Goal: Task Accomplishment & Management: Complete application form

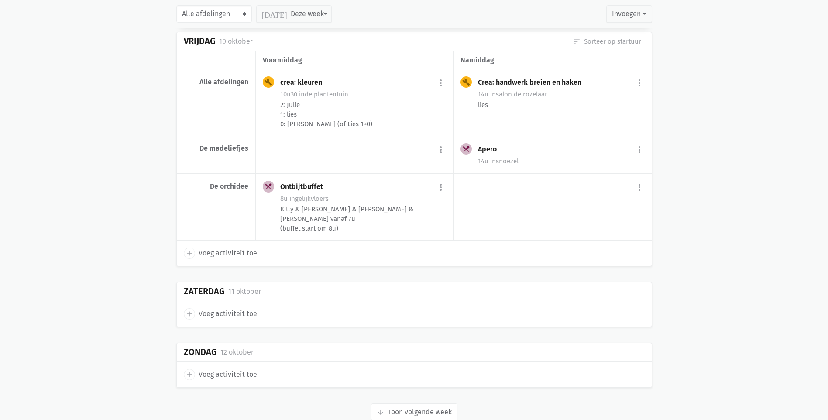
scroll to position [2681, 0]
click at [426, 401] on button "arrow_downward Week wordt geladen Toon volgende week" at bounding box center [414, 409] width 86 height 17
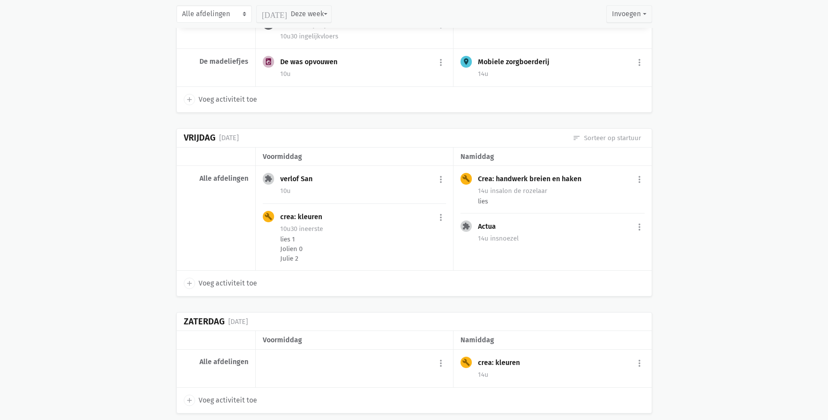
scroll to position [4194, 0]
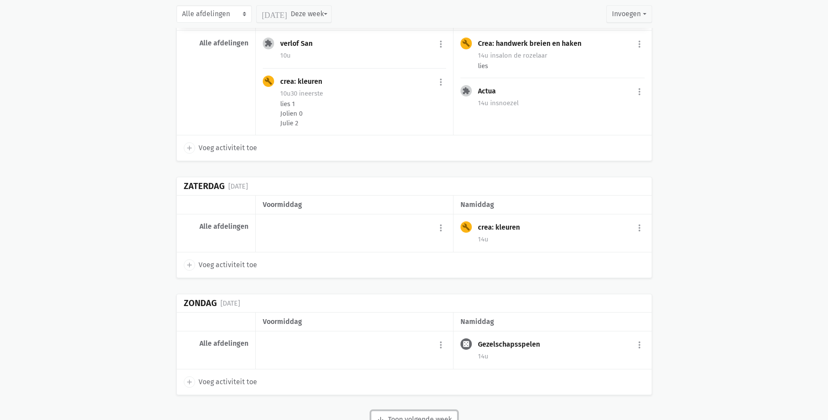
click at [403, 411] on button "arrow_downward Week wordt geladen Toon volgende week" at bounding box center [414, 419] width 86 height 17
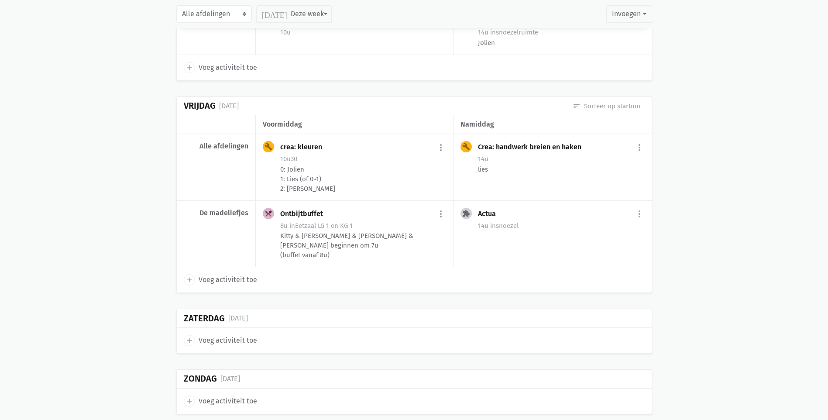
scroll to position [5474, 0]
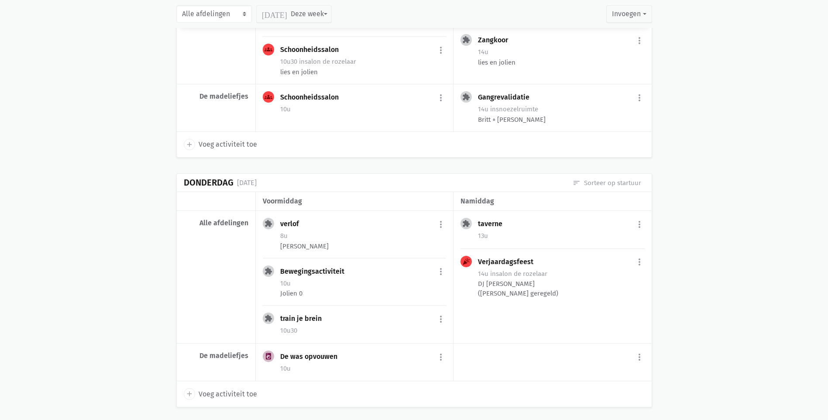
scroll to position [6931, 0]
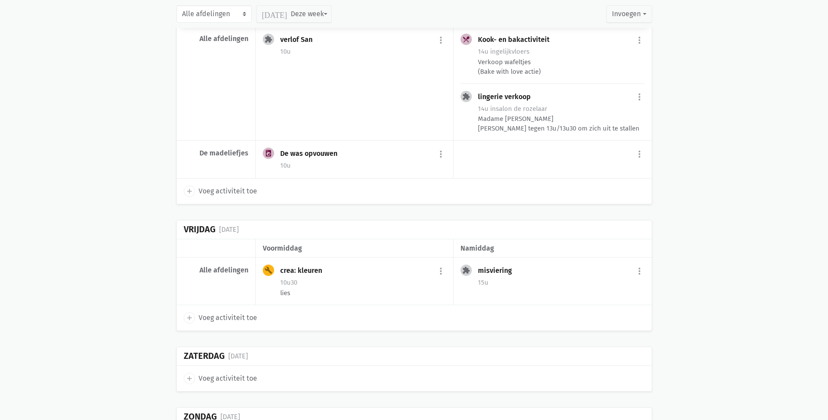
scroll to position [8012, 0]
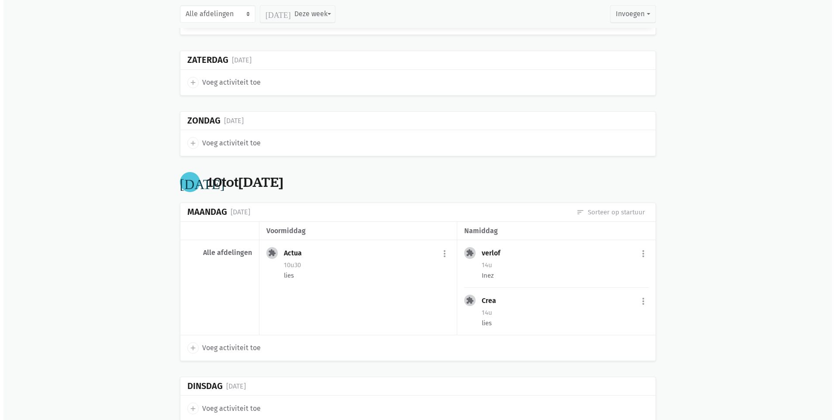
scroll to position [8273, 0]
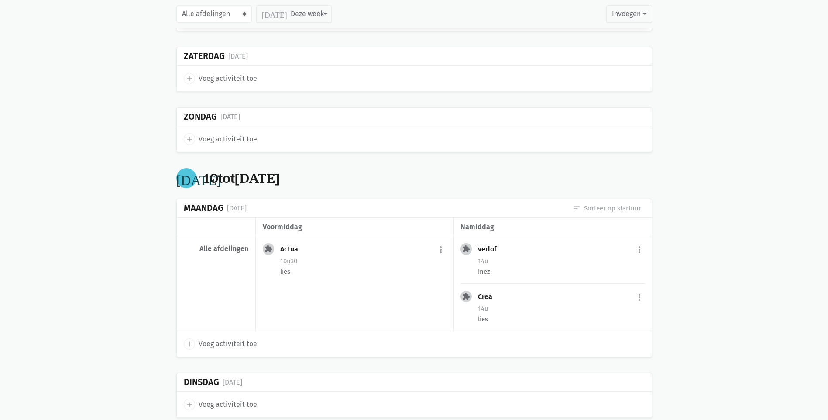
click at [228, 338] on span "Voeg activiteit toe" at bounding box center [228, 343] width 58 height 11
select select "14:00"
select select "15:00"
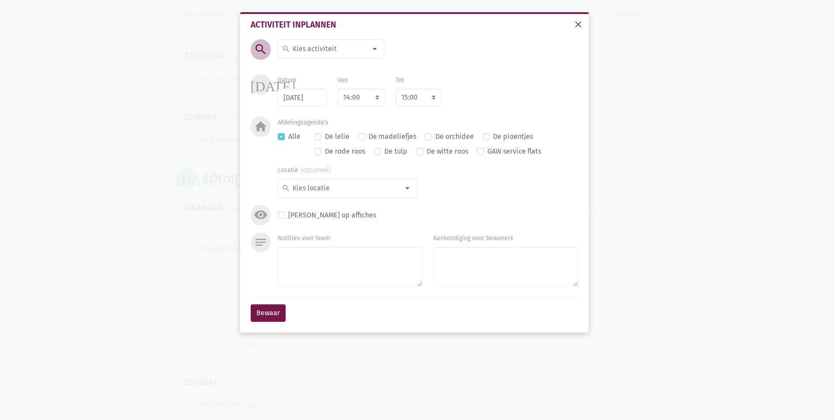
click at [577, 25] on span "close" at bounding box center [578, 24] width 10 height 10
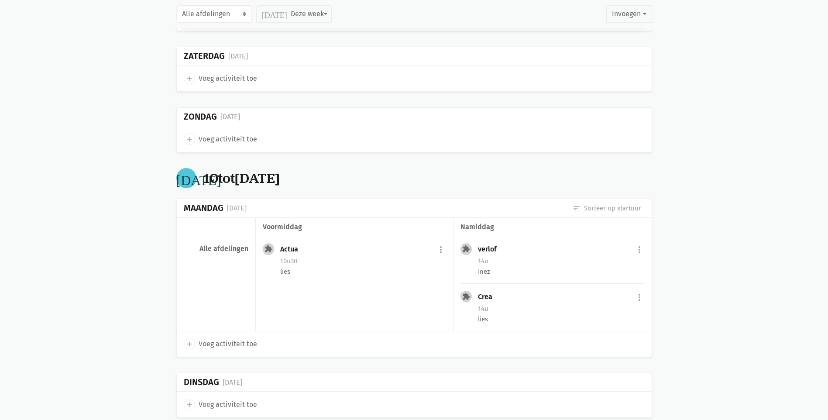
click at [233, 338] on span "Voeg activiteit toe" at bounding box center [228, 343] width 58 height 11
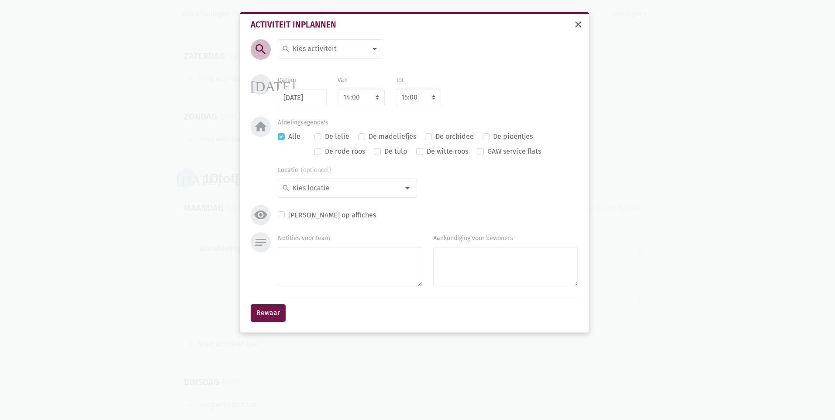
click at [584, 25] on button "close" at bounding box center [577, 25] width 17 height 19
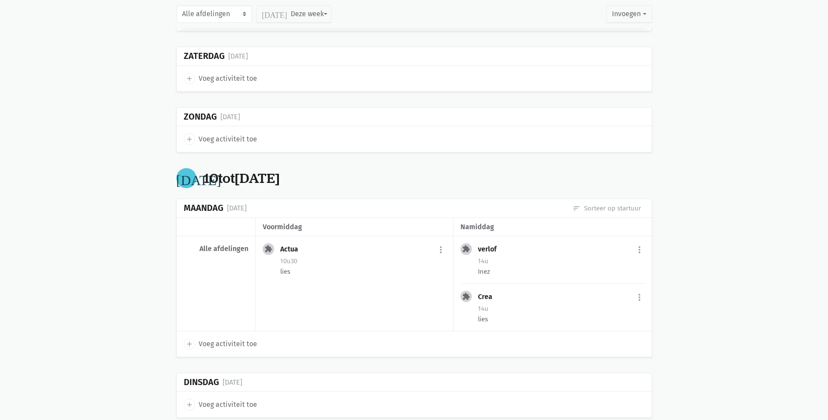
click at [230, 338] on span "Voeg activiteit toe" at bounding box center [228, 343] width 58 height 11
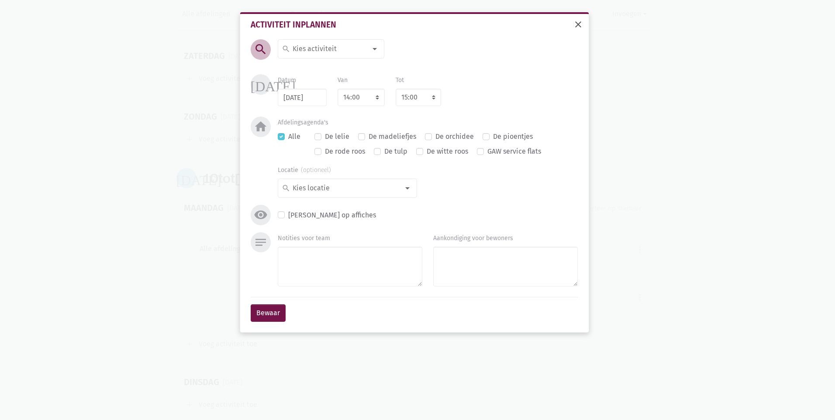
click at [578, 25] on span "close" at bounding box center [578, 24] width 10 height 10
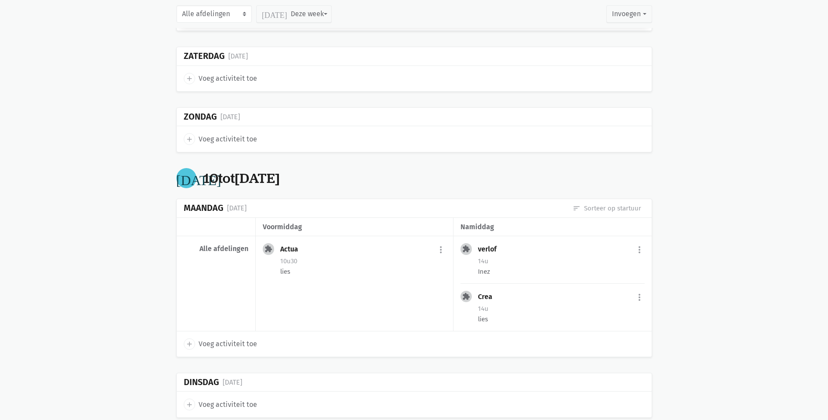
click at [222, 338] on span "Voeg activiteit toe" at bounding box center [228, 343] width 58 height 11
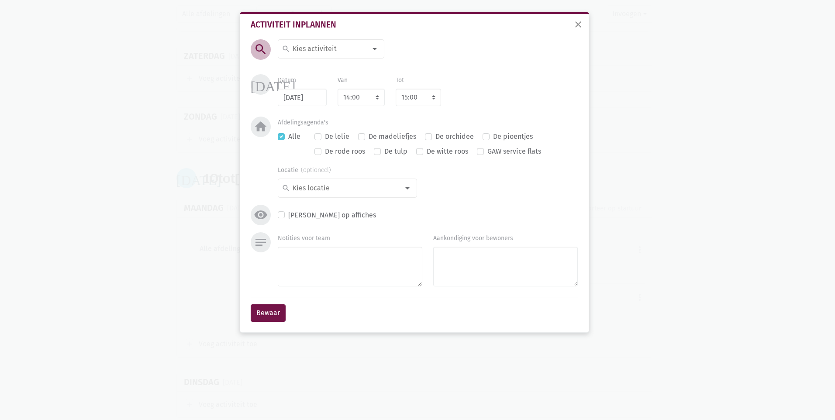
click at [372, 47] on div at bounding box center [374, 48] width 17 height 17
type input "plaa"
click at [310, 66] on label "plaatjes draaien" at bounding box center [318, 66] width 52 height 11
click at [377, 100] on select "7:00 7:15 7:30 7:45 8:00 8:15 8:30 8:45 9:00 9:15 9:30 9:45 10:00 10:15 10:30 1…" at bounding box center [360, 97] width 47 height 17
select select "10:00"
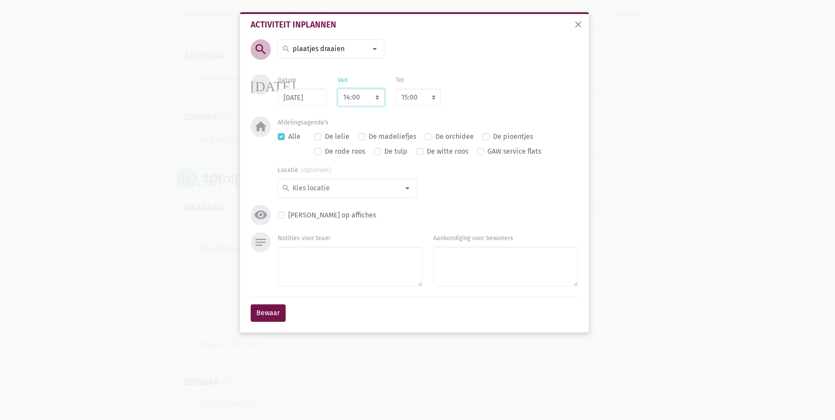
click at [337, 89] on select "7:00 7:15 7:30 7:45 8:00 8:15 8:30 8:45 9:00 9:15 9:30 9:45 10:00 10:15 10:30 1…" at bounding box center [360, 97] width 47 height 17
select select "11:00"
click at [368, 135] on label "De madeliefjes" at bounding box center [392, 136] width 48 height 11
click at [360, 135] on input "De madeliefjes" at bounding box center [361, 135] width 7 height 9
checkbox input "true"
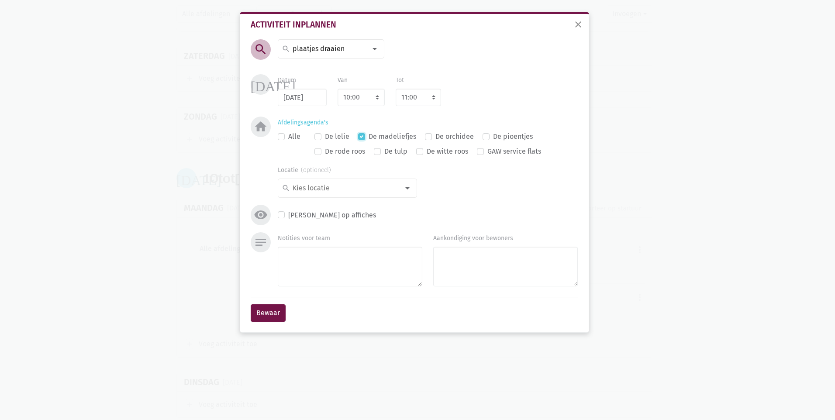
checkbox input "false"
click at [257, 318] on button "Bewaar" at bounding box center [268, 312] width 35 height 17
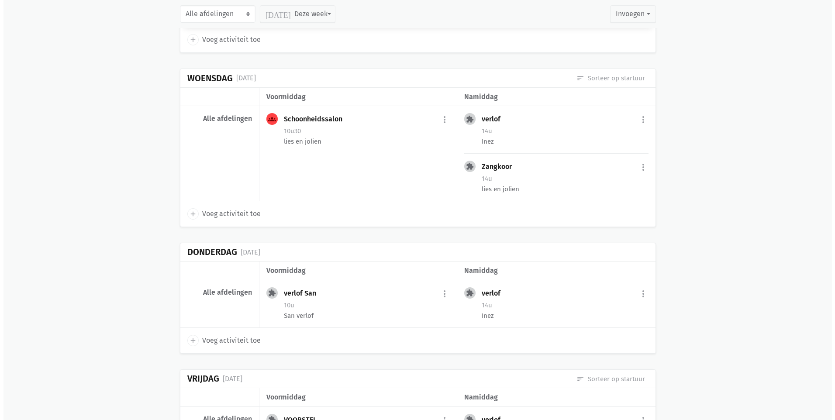
scroll to position [8684, 0]
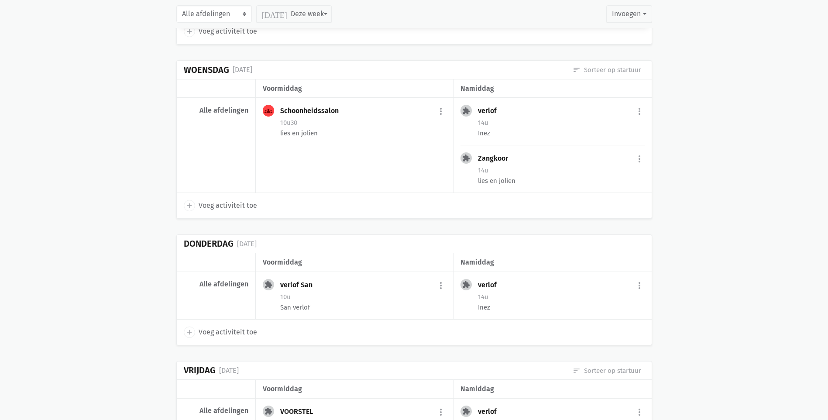
click at [231, 327] on span "Voeg activiteit toe" at bounding box center [228, 332] width 58 height 11
select select "14:00"
select select "15:00"
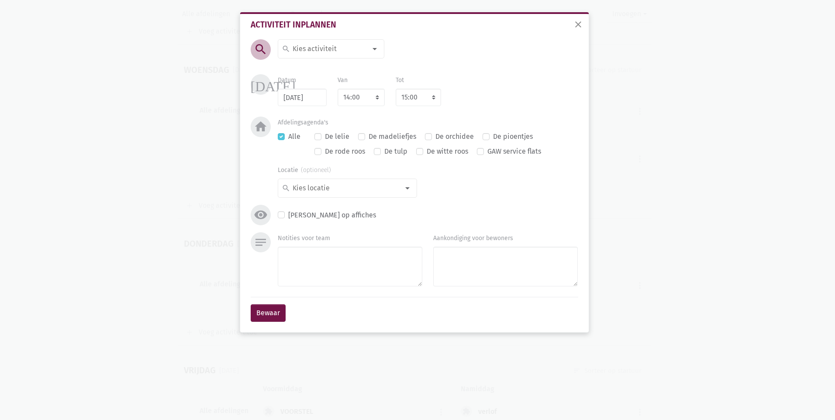
click at [376, 47] on div at bounding box center [374, 48] width 17 height 17
type input "de wa"
click at [338, 69] on label "De was opvouwen" at bounding box center [320, 66] width 56 height 11
click at [376, 99] on select "7:00 7:15 7:30 7:45 8:00 8:15 8:30 8:45 9:00 9:15 9:30 9:45 10:00 10:15 10:30 1…" at bounding box center [360, 97] width 47 height 17
select select "10:00"
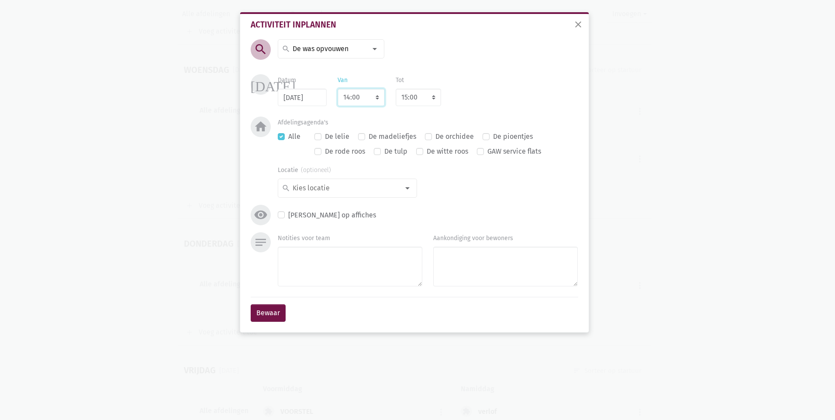
click at [337, 89] on select "7:00 7:15 7:30 7:45 8:00 8:15 8:30 8:45 9:00 9:15 9:30 9:45 10:00 10:15 10:30 1…" at bounding box center [360, 97] width 47 height 17
select select "11:00"
click at [368, 137] on label "De madeliefjes" at bounding box center [392, 136] width 48 height 11
click at [361, 137] on input "De madeliefjes" at bounding box center [361, 135] width 7 height 9
checkbox input "true"
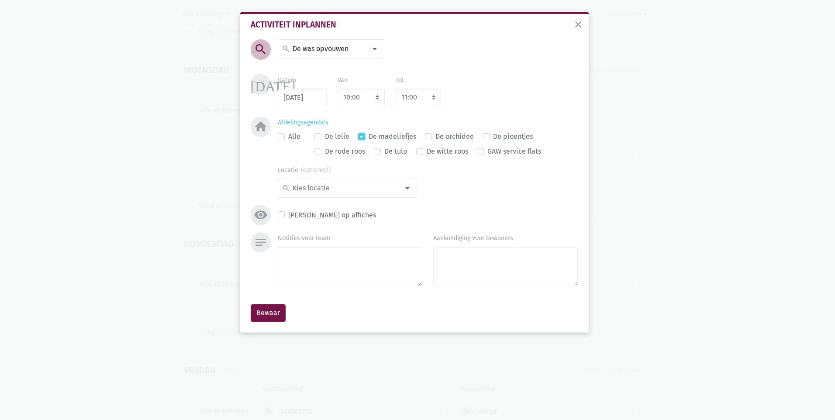
checkbox input "false"
click at [268, 313] on button "Bewaar" at bounding box center [268, 312] width 35 height 17
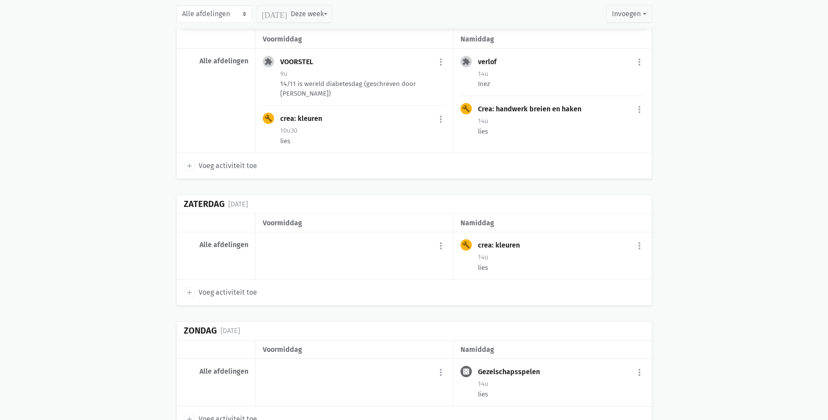
scroll to position [9081, 0]
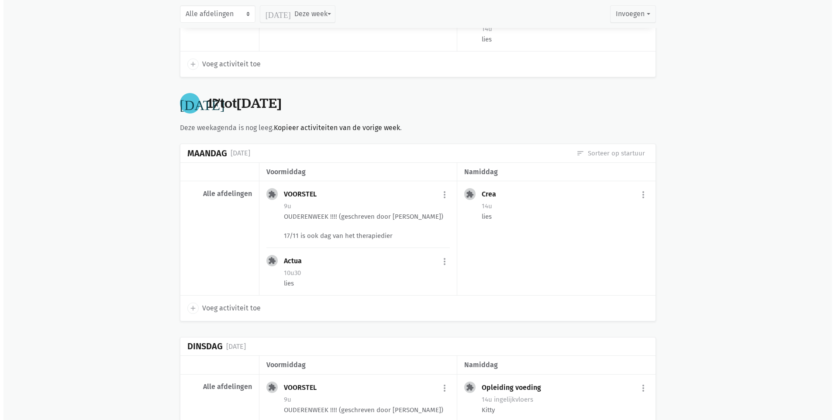
scroll to position [9430, 0]
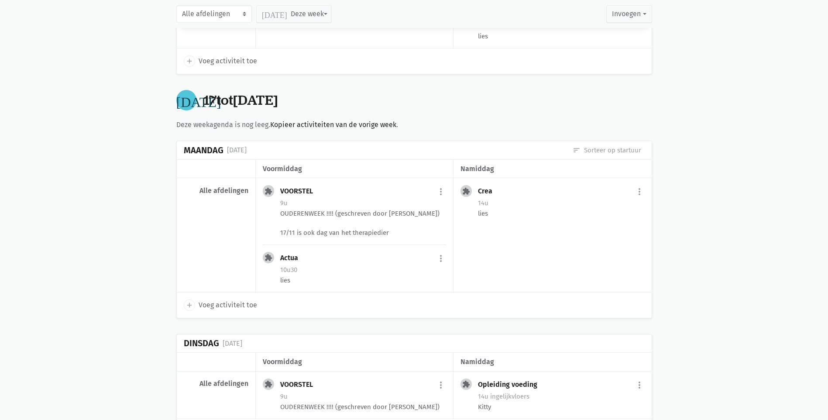
click at [240, 299] on span "Voeg activiteit toe" at bounding box center [228, 304] width 58 height 11
select select "14:00"
select select "15:00"
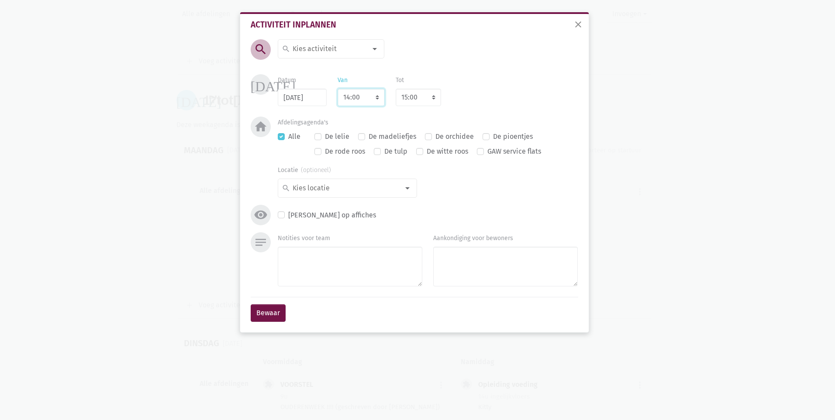
click at [377, 101] on select "7:00 7:15 7:30 7:45 8:00 8:15 8:30 8:45 9:00 9:15 9:30 9:45 10:00 10:15 10:30 1…" at bounding box center [360, 97] width 47 height 17
select select "10:00"
click at [337, 89] on select "7:00 7:15 7:30 7:45 8:00 8:15 8:30 8:45 9:00 9:15 9:30 9:45 10:00 10:15 10:30 1…" at bounding box center [360, 97] width 47 height 17
select select "11:00"
click at [382, 48] on div at bounding box center [374, 48] width 17 height 17
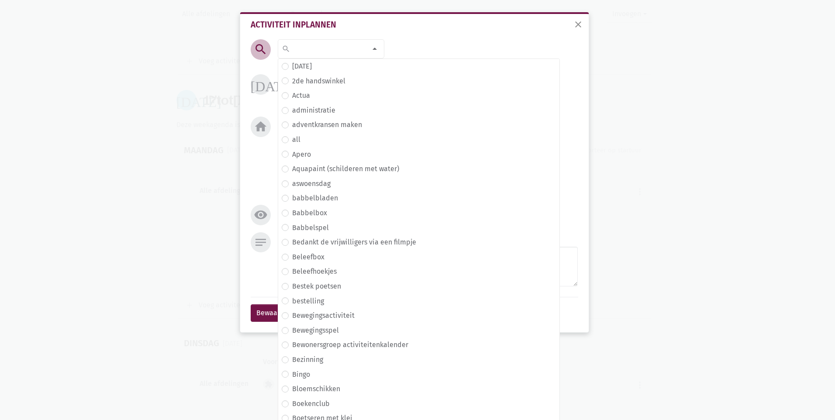
click at [378, 49] on div at bounding box center [374, 48] width 17 height 17
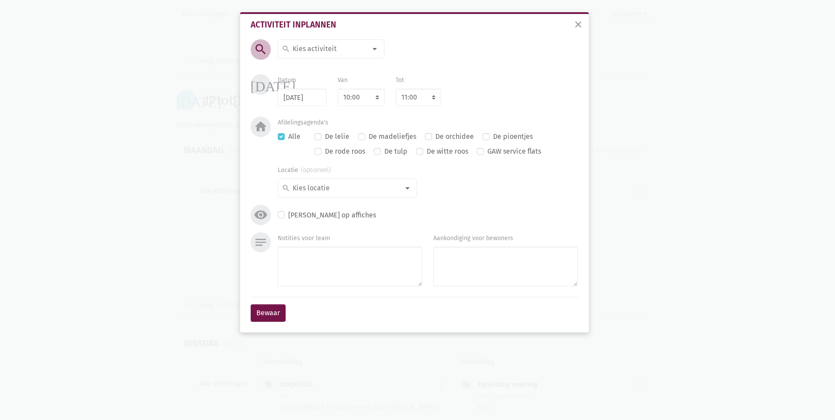
click at [378, 49] on div at bounding box center [374, 48] width 17 height 17
type input "plaa"
click at [306, 67] on label "plaatjes draaien" at bounding box center [318, 66] width 52 height 11
click at [368, 134] on label "De madeliefjes" at bounding box center [392, 136] width 48 height 11
click at [360, 134] on input "De madeliefjes" at bounding box center [361, 135] width 7 height 9
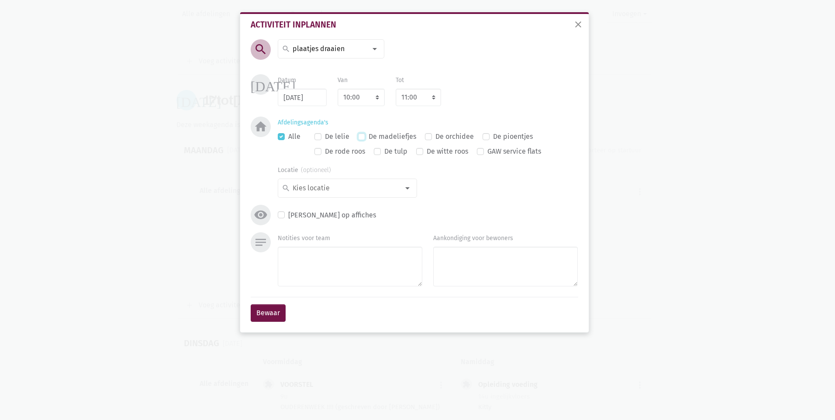
checkbox input "true"
checkbox input "false"
drag, startPoint x: 282, startPoint y: 312, endPoint x: 287, endPoint y: 310, distance: 5.3
click at [282, 312] on button "Bewaar" at bounding box center [268, 312] width 35 height 17
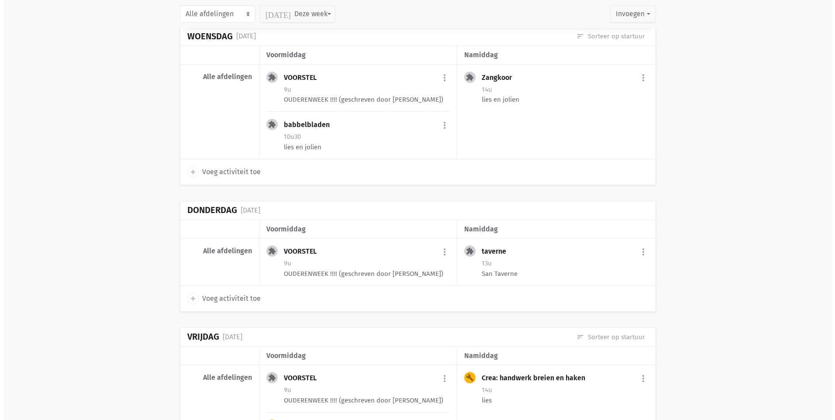
scroll to position [9957, 0]
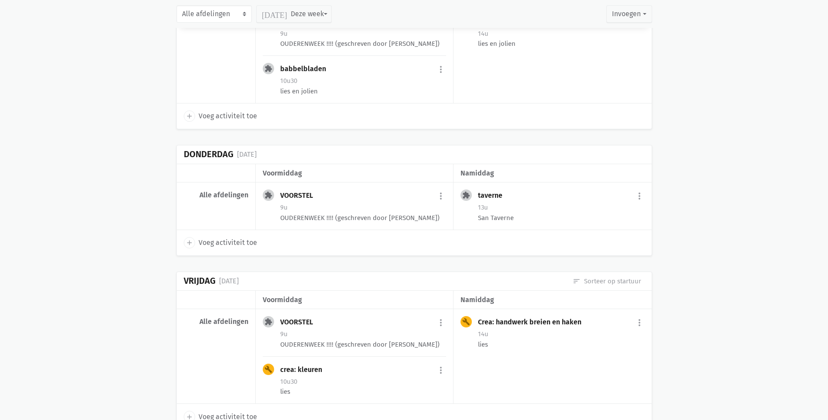
click at [213, 411] on span "Voeg activiteit toe" at bounding box center [228, 416] width 58 height 11
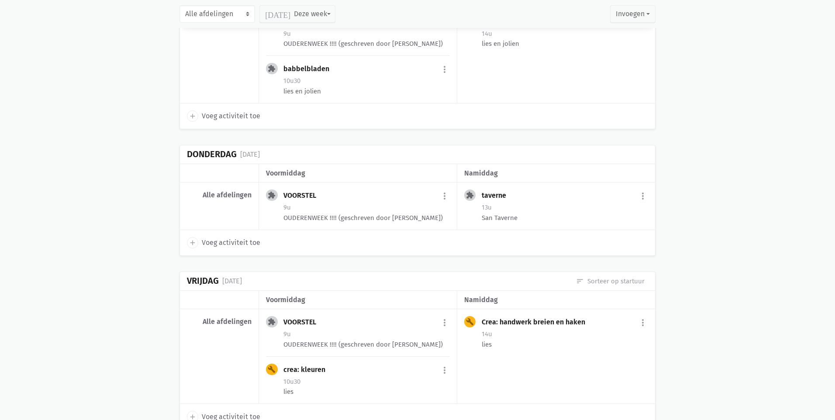
select select "14:00"
select select "15:00"
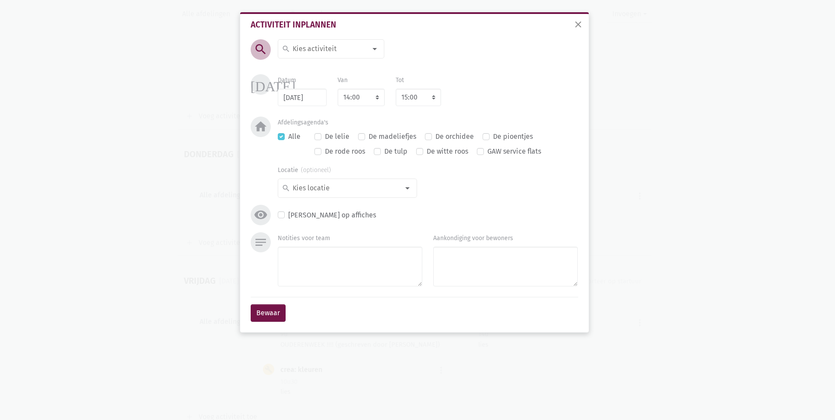
click at [373, 46] on div at bounding box center [374, 48] width 17 height 17
type input "verlo"
click at [289, 82] on span "verlof" at bounding box center [337, 81] width 110 height 11
click at [380, 100] on select "7:00 7:15 7:30 7:45 8:00 8:15 8:30 8:45 9:00 9:15 9:30 9:45 10:00 10:15 10:30 1…" at bounding box center [360, 97] width 47 height 17
select select "8:00"
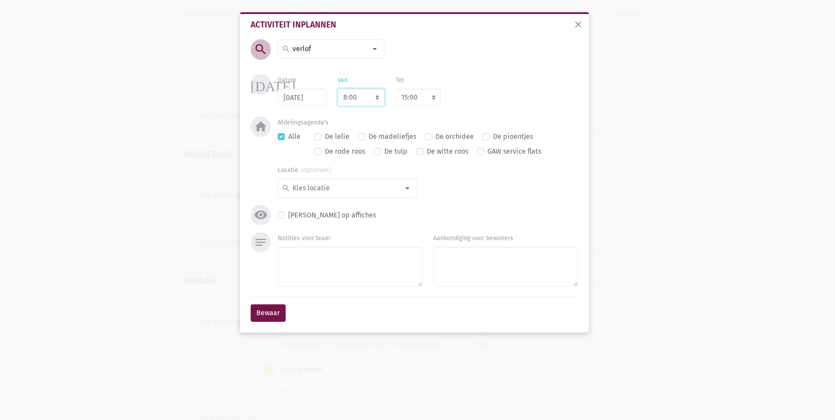
click at [337, 89] on select "7:00 7:15 7:30 7:45 8:00 8:15 8:30 8:45 9:00 9:15 9:30 9:45 10:00 10:15 10:30 1…" at bounding box center [360, 97] width 47 height 17
select select "9:00"
click at [433, 96] on select "8:00 8:15 8:30 8:45 9:00 9:15 9:30 9:45 10:00 10:15 10:30 10:45 11:00 11:15 11:…" at bounding box center [418, 97] width 45 height 17
select select "15:00"
click at [396, 89] on select "8:00 8:15 8:30 8:45 9:00 9:15 9:30 9:45 10:00 10:15 10:30 10:45 11:00 11:15 11:…" at bounding box center [418, 97] width 45 height 17
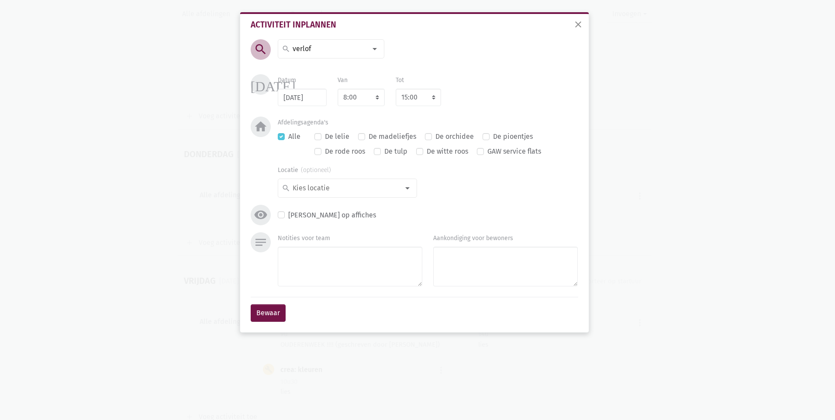
click at [368, 138] on label "De madeliefjes" at bounding box center [392, 136] width 48 height 11
click at [363, 138] on input "De madeliefjes" at bounding box center [361, 135] width 7 height 9
checkbox input "true"
checkbox input "false"
click at [267, 312] on button "Bewaar" at bounding box center [268, 312] width 35 height 17
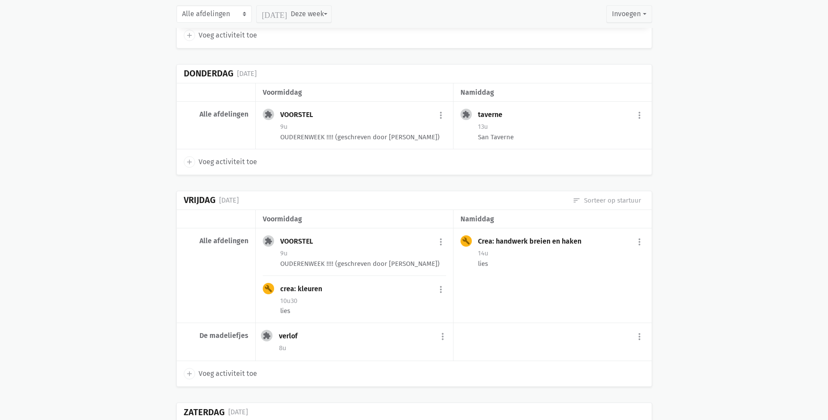
scroll to position [10038, 0]
click at [439, 328] on button "more_vert" at bounding box center [441, 336] width 10 height 17
click at [401, 347] on link "edit Bewerk" at bounding box center [412, 354] width 89 height 15
select select "8:00"
select select "15:00"
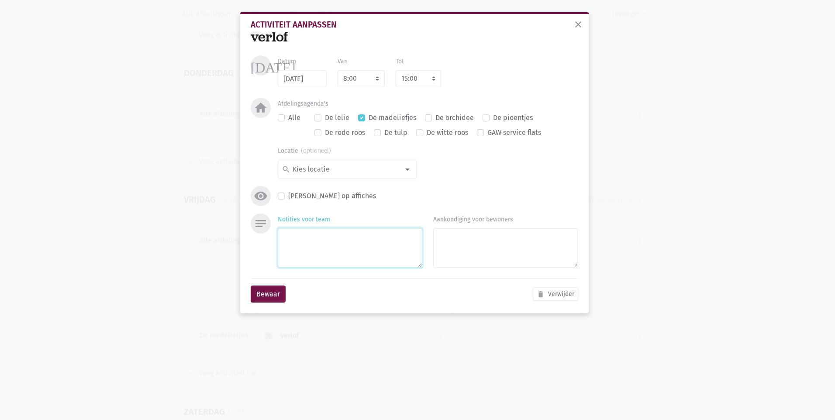
click at [321, 240] on textarea "Notities voor team" at bounding box center [350, 248] width 144 height 40
type textarea "[PERSON_NAME]"
click at [276, 295] on button "Bewaar" at bounding box center [268, 294] width 35 height 17
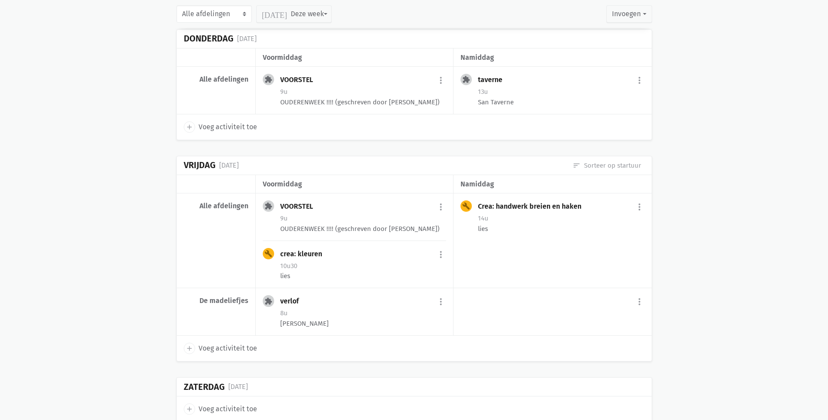
scroll to position [10132, 0]
